Goal: Navigation & Orientation: Find specific page/section

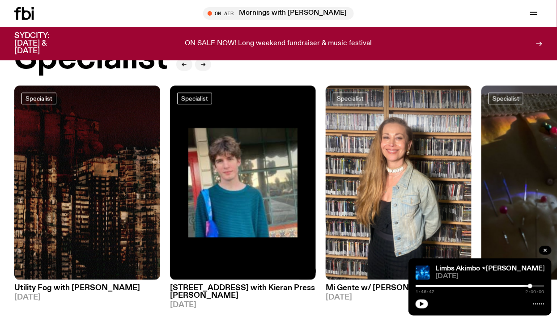
scroll to position [624, 0]
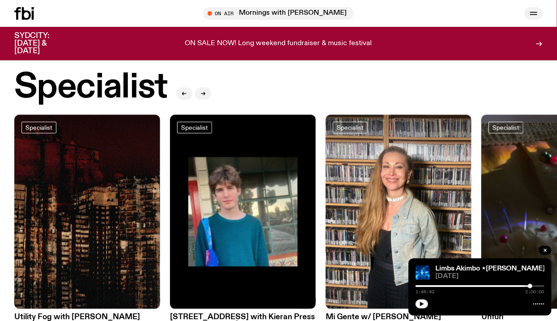
click at [534, 11] on icon "button" at bounding box center [534, 13] width 11 height 11
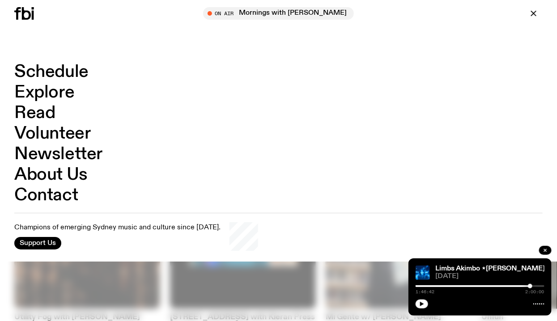
click at [54, 68] on link "Schedule" at bounding box center [51, 72] width 74 height 17
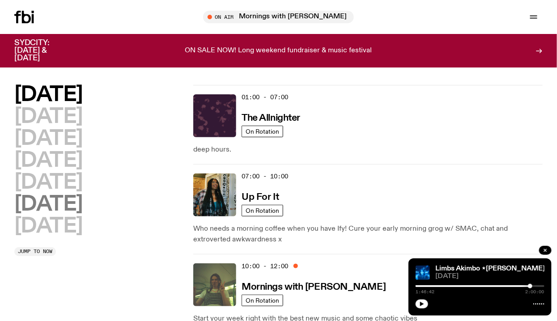
click at [83, 206] on h2 "[DATE]" at bounding box center [48, 205] width 68 height 20
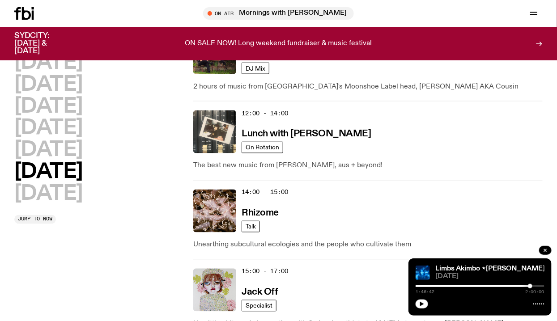
scroll to position [418, 0]
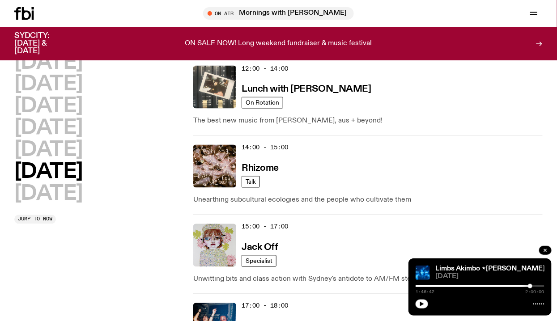
click at [83, 169] on h2 "[DATE]" at bounding box center [48, 172] width 68 height 20
click at [417, 284] on div "1:46:42 2:00:00" at bounding box center [480, 289] width 129 height 11
drag, startPoint x: 530, startPoint y: 285, endPoint x: 423, endPoint y: 286, distance: 107.0
click at [423, 286] on div at bounding box center [422, 286] width 4 height 4
click at [425, 303] on button "button" at bounding box center [422, 304] width 13 height 9
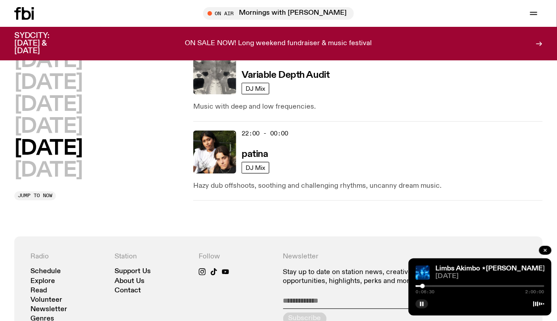
scroll to position [840, 0]
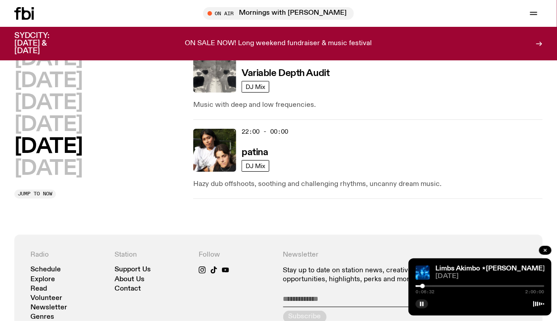
click at [442, 282] on div "Limbs Akimbo ⋆[PERSON_NAME]⋆ [DATE] 0:06:32 2:00:00" at bounding box center [480, 287] width 143 height 57
click at [442, 284] on div "0:06:32 2:00:00" at bounding box center [480, 289] width 129 height 11
click at [447, 284] on div "0:06:34 2:00:00" at bounding box center [480, 289] width 129 height 11
drag, startPoint x: 425, startPoint y: 285, endPoint x: 447, endPoint y: 286, distance: 21.9
click at [446, 286] on div at bounding box center [443, 286] width 4 height 4
